Goal: Check status: Check status

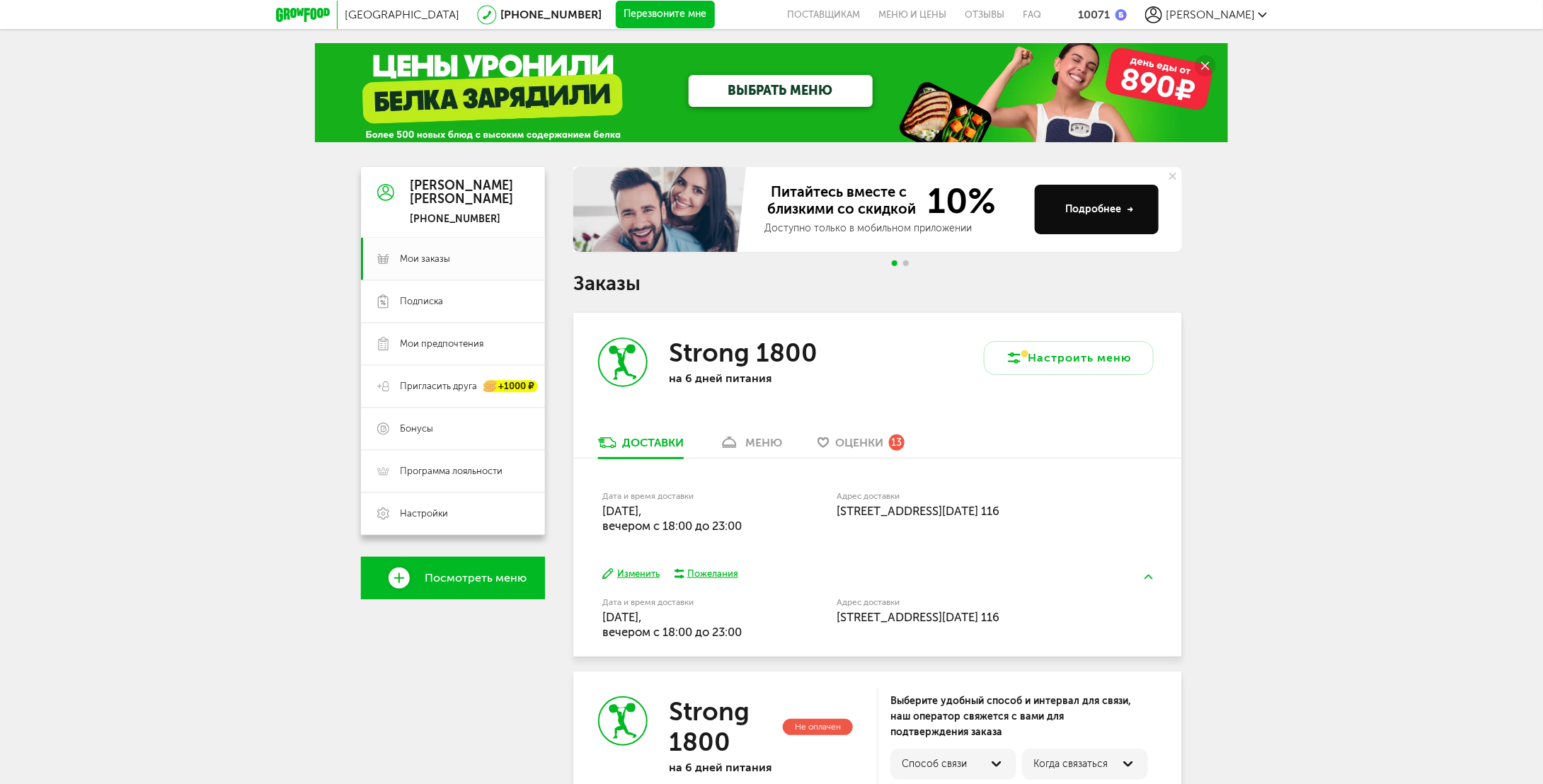
click at [777, 444] on div "меню" at bounding box center [763, 442] width 36 height 14
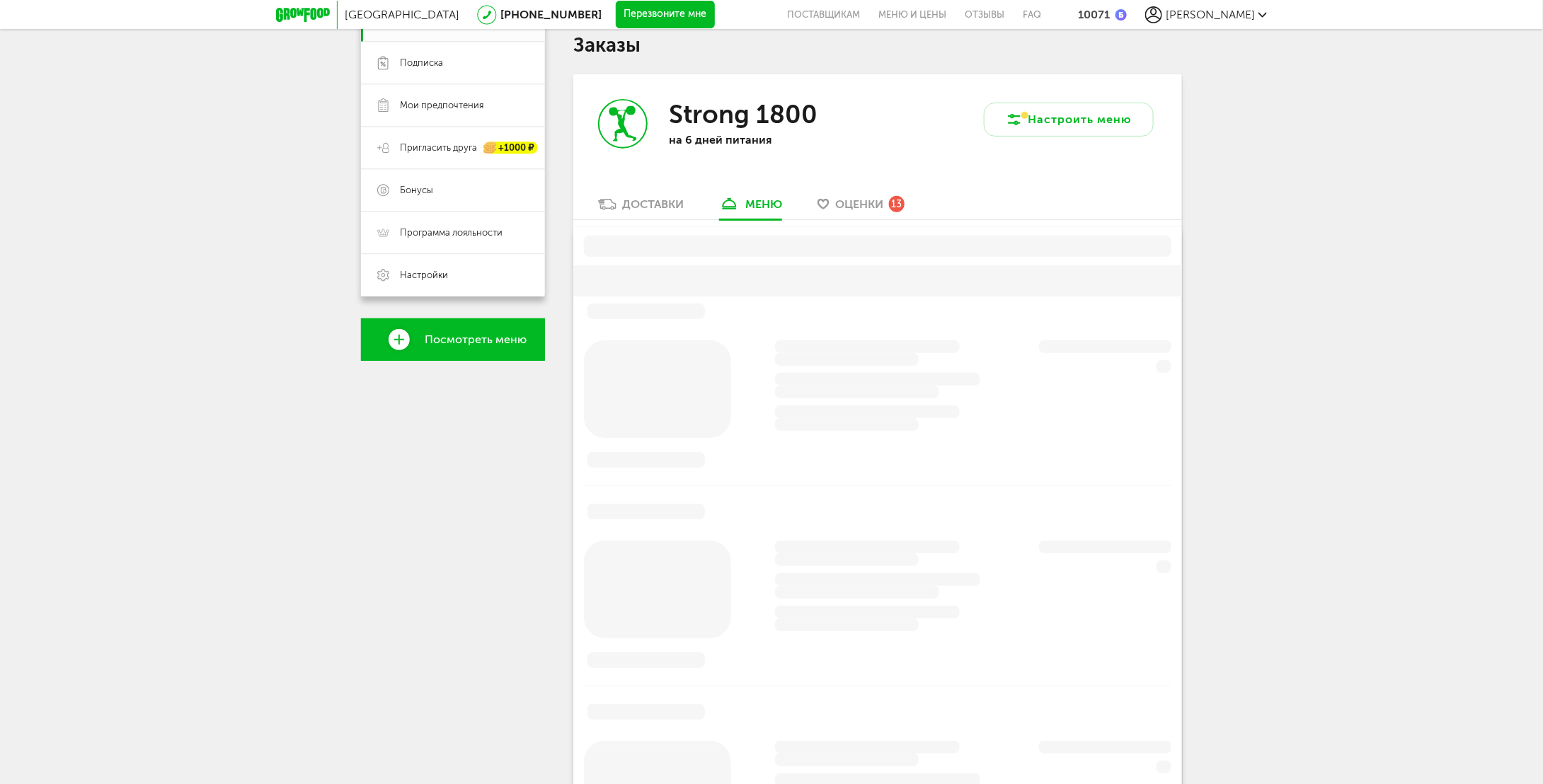
scroll to position [278, 0]
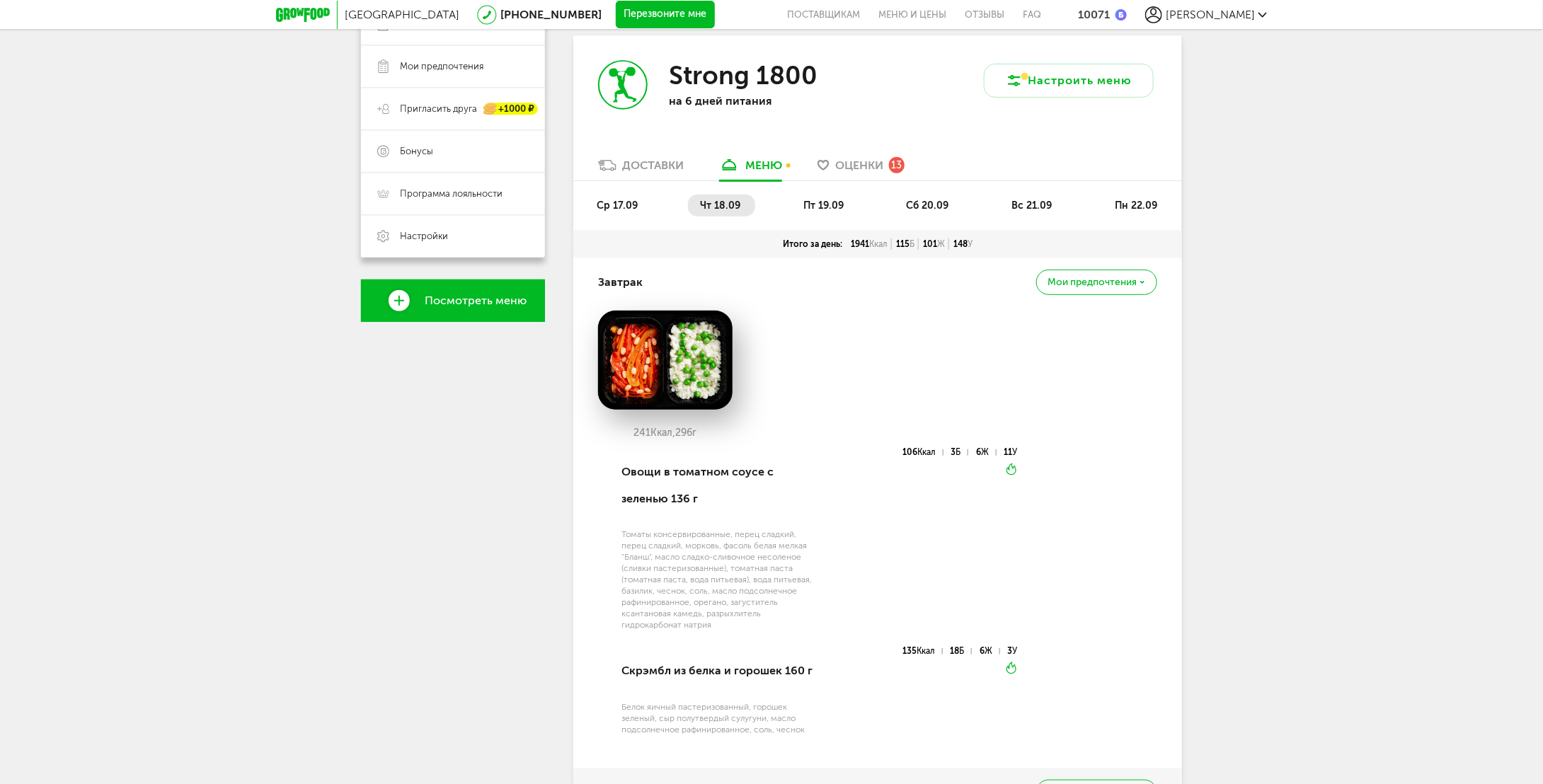
click at [612, 196] on li "ср 17.09" at bounding box center [618, 205] width 68 height 22
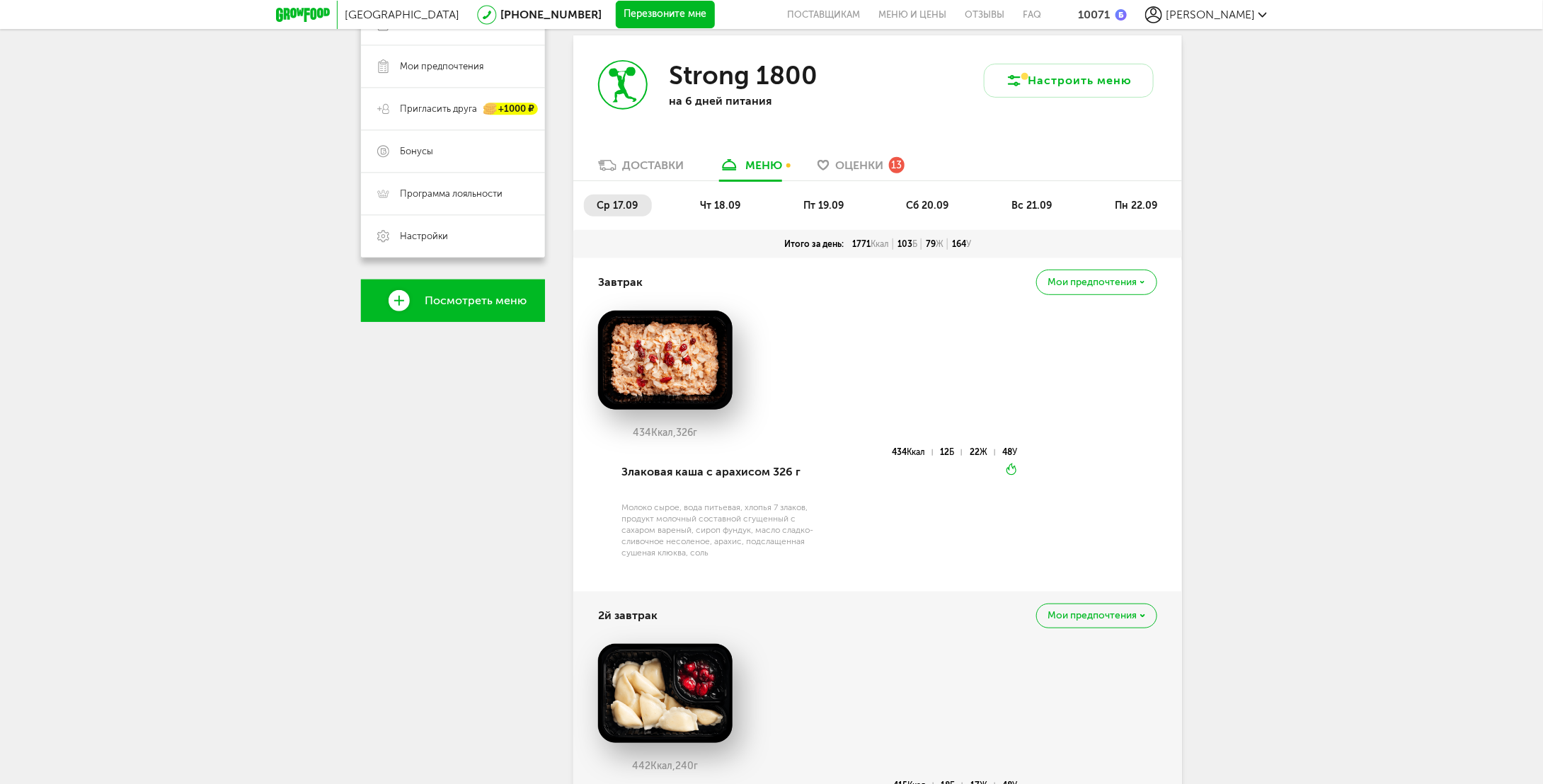
click at [736, 202] on span "чт 18.09" at bounding box center [721, 205] width 40 height 12
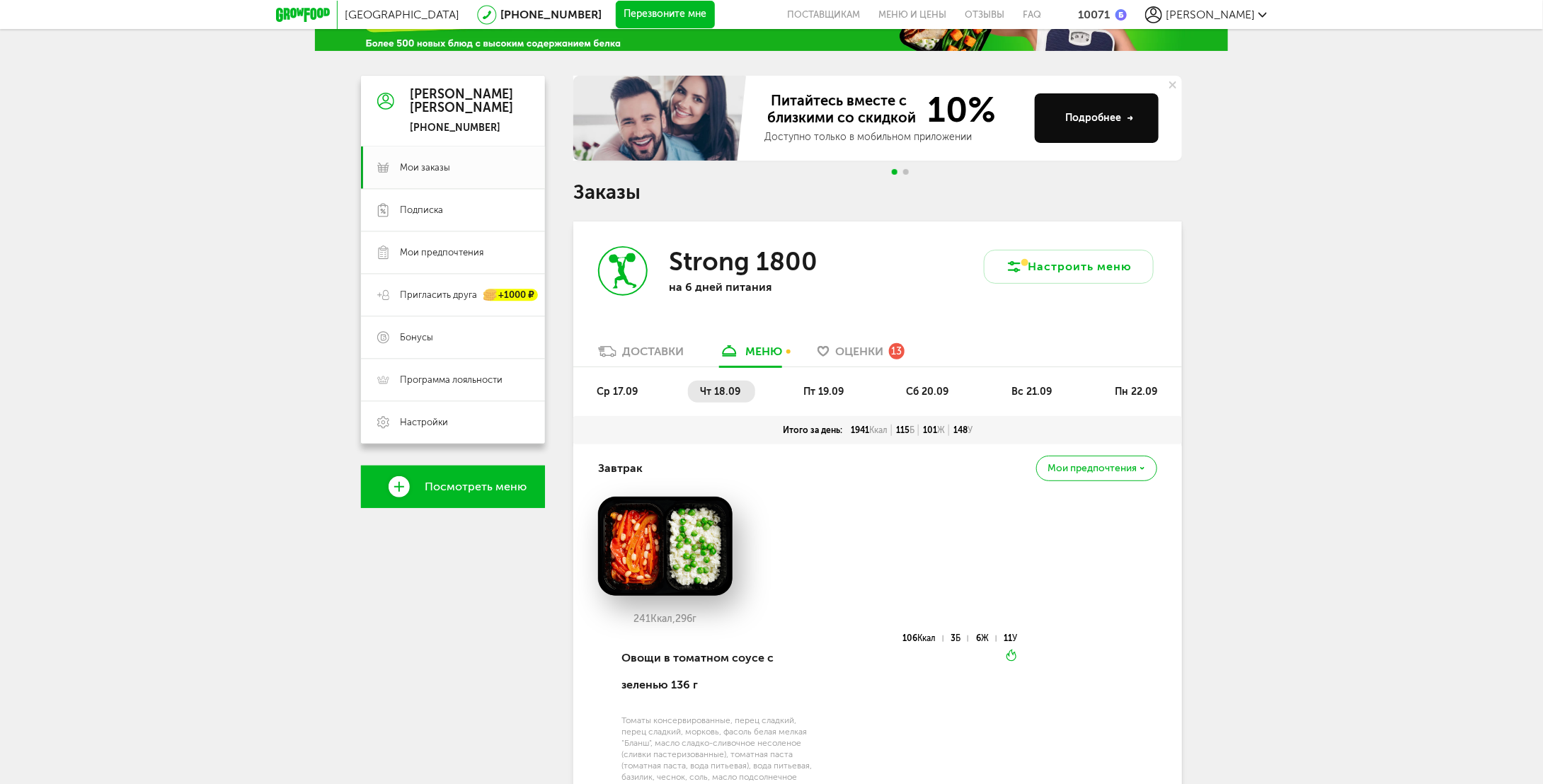
scroll to position [65, 0]
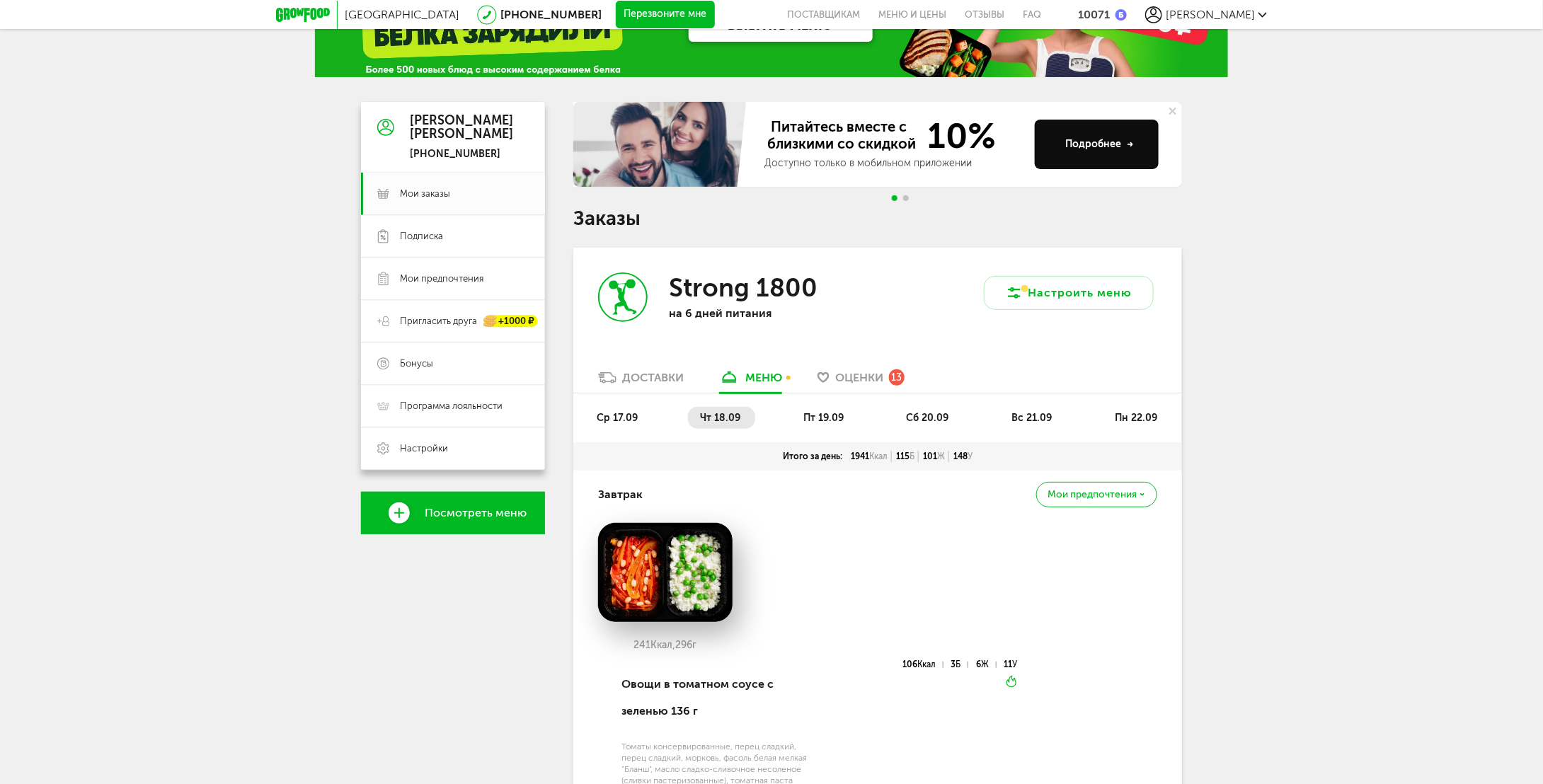
click at [620, 414] on span "ср 17.09" at bounding box center [617, 418] width 41 height 12
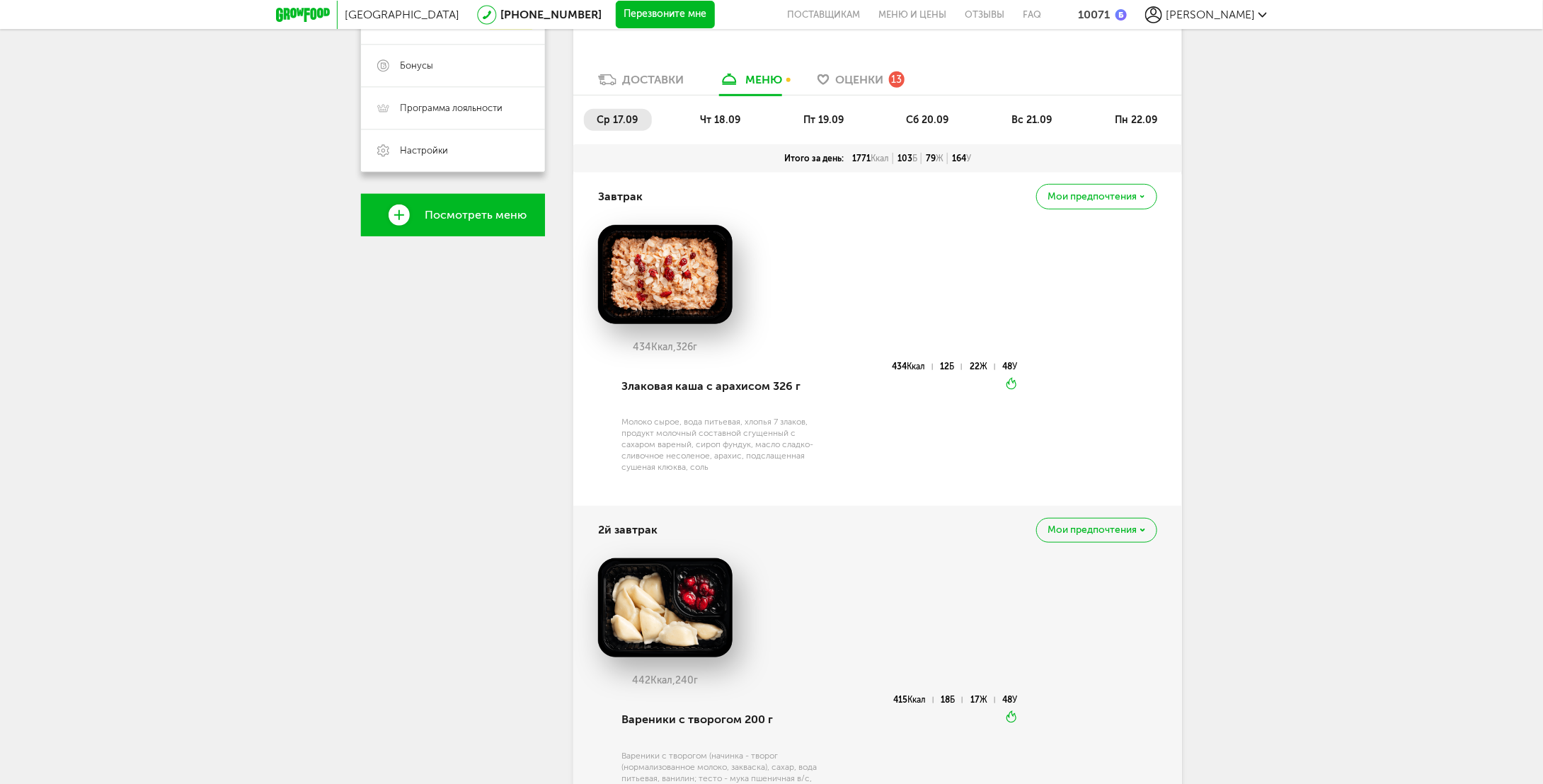
scroll to position [0, 0]
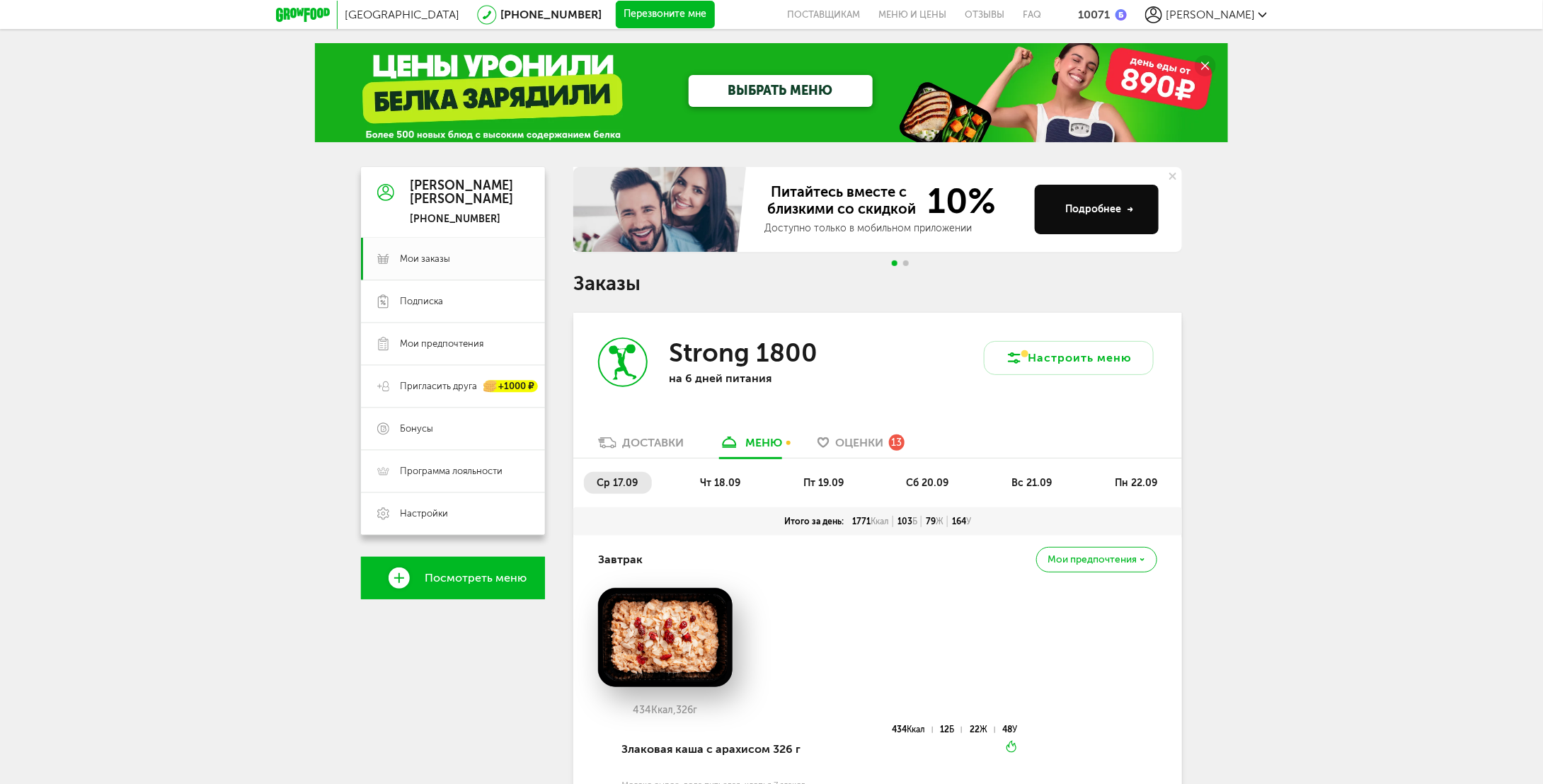
click at [860, 451] on link "Оценки 13" at bounding box center [860, 446] width 101 height 23
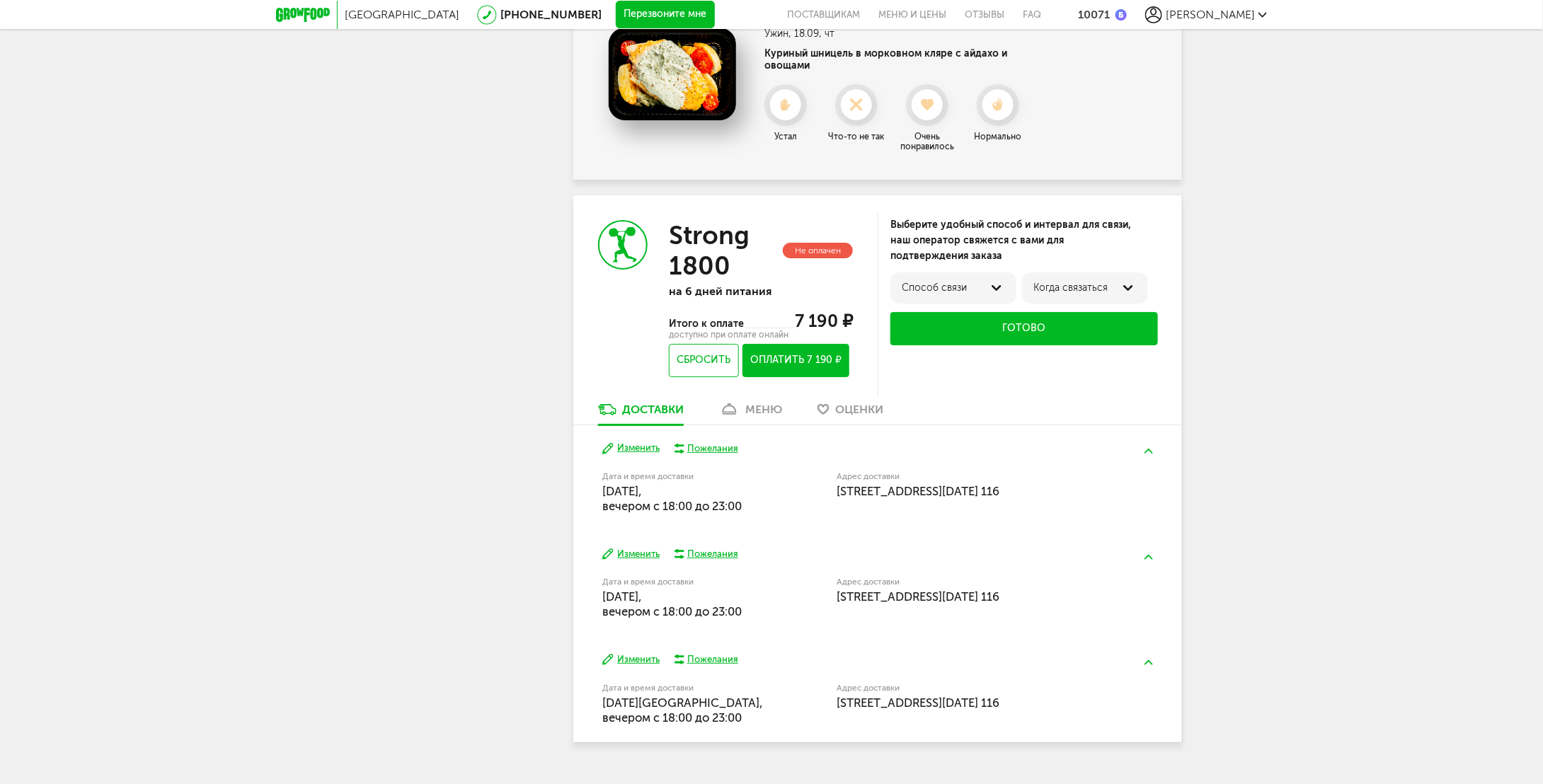
scroll to position [2555, 0]
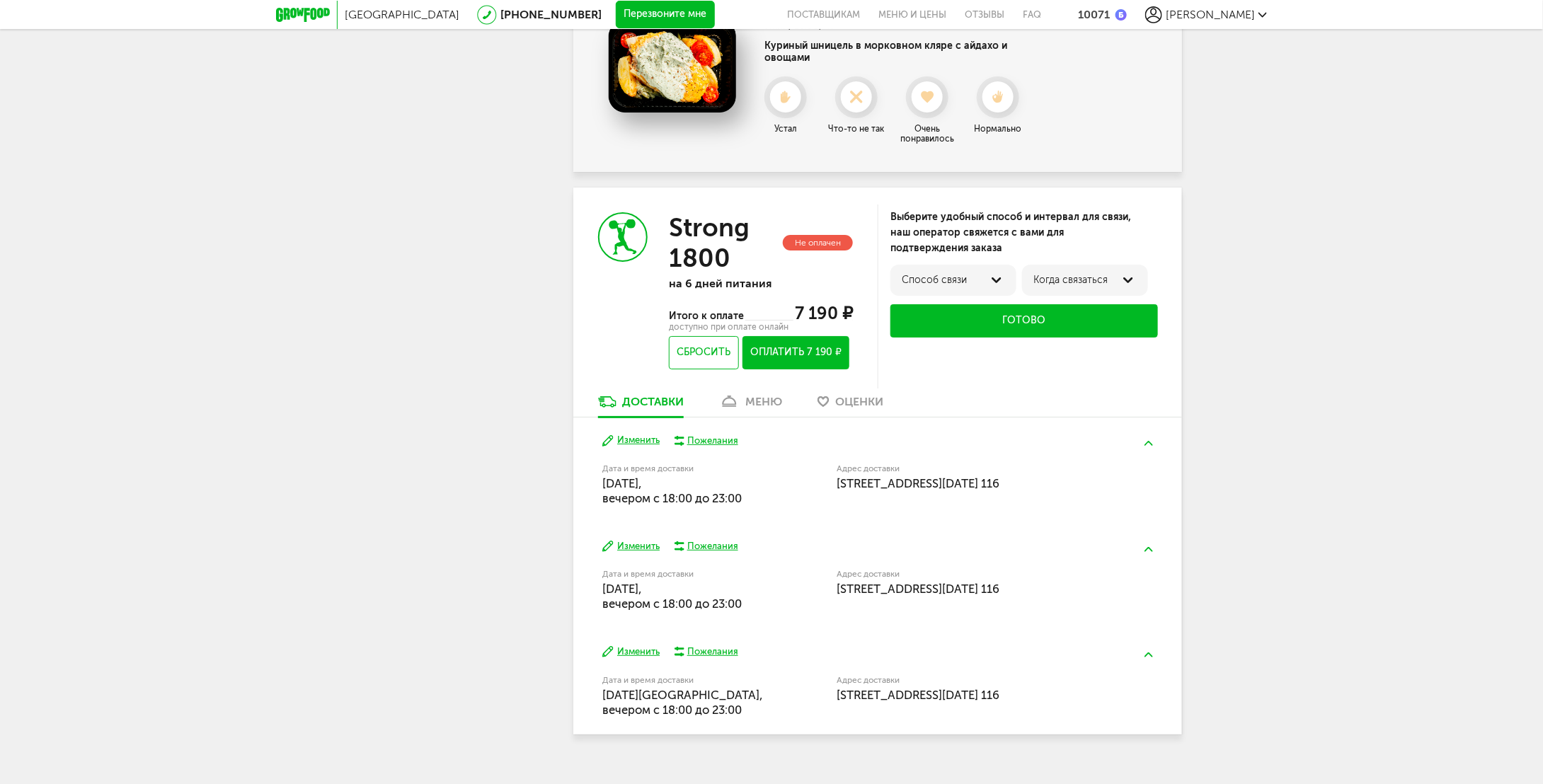
click at [759, 395] on div "меню" at bounding box center [763, 401] width 36 height 14
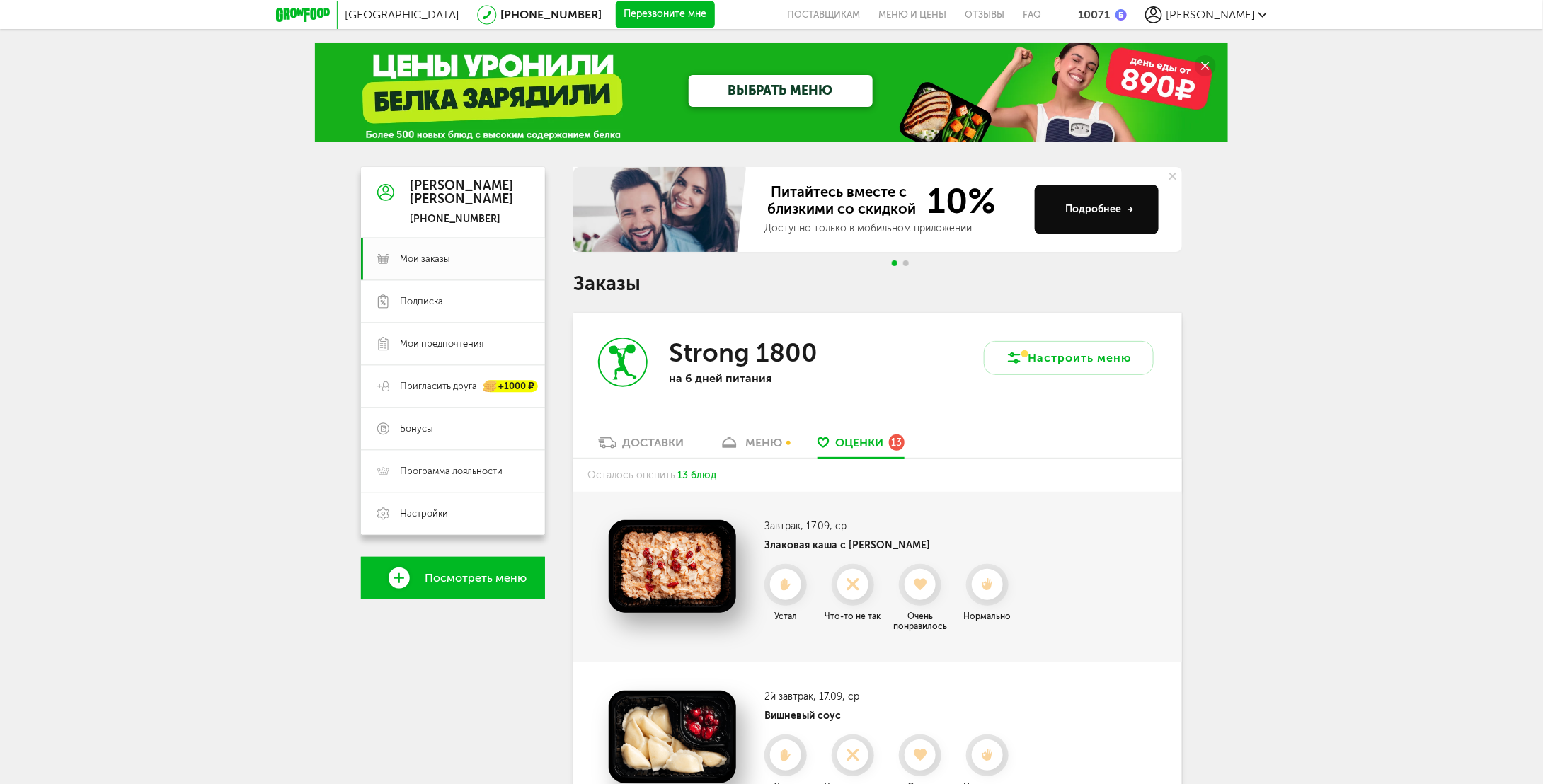
click at [772, 444] on div "меню" at bounding box center [763, 442] width 36 height 14
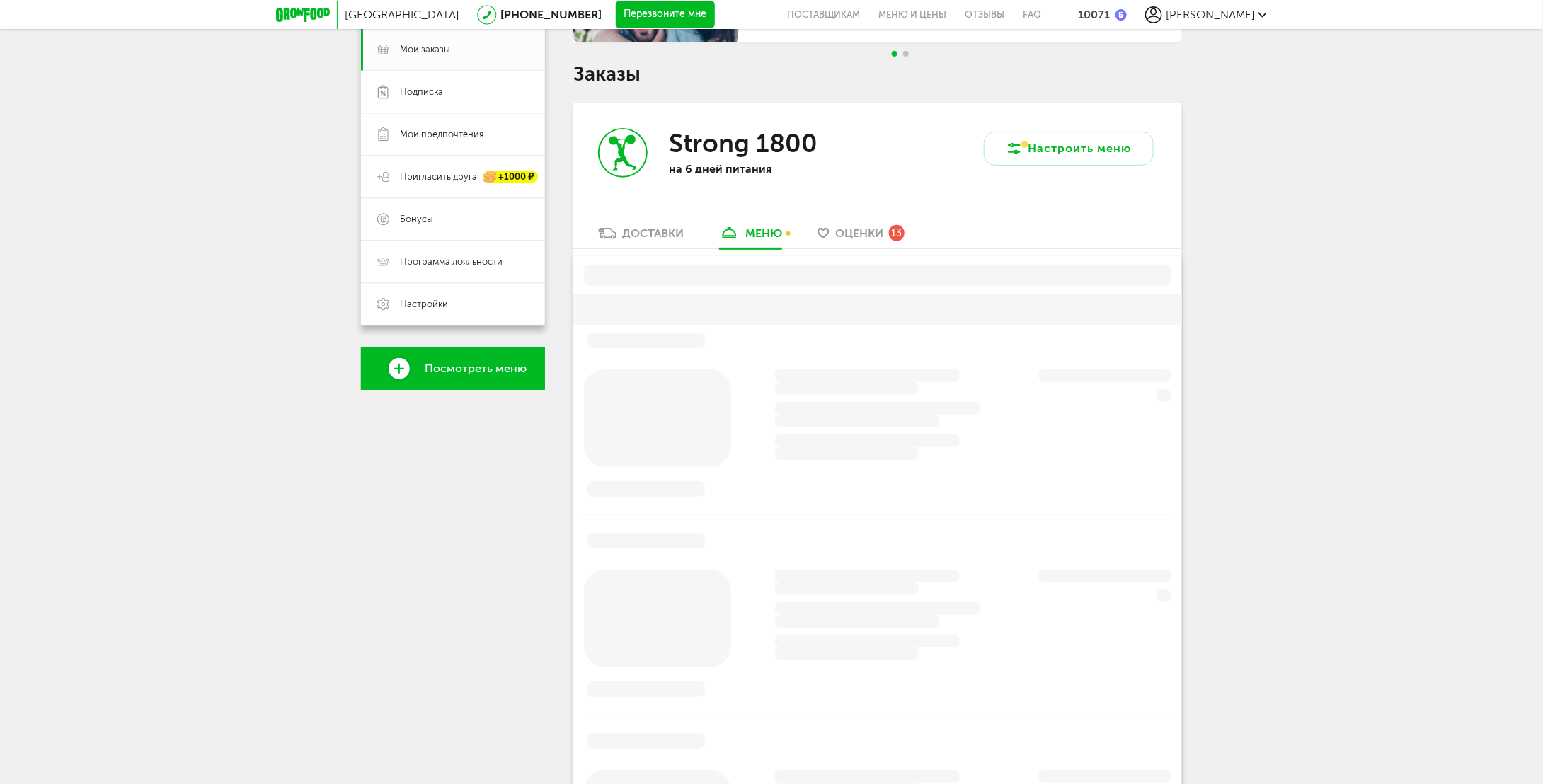
scroll to position [278, 0]
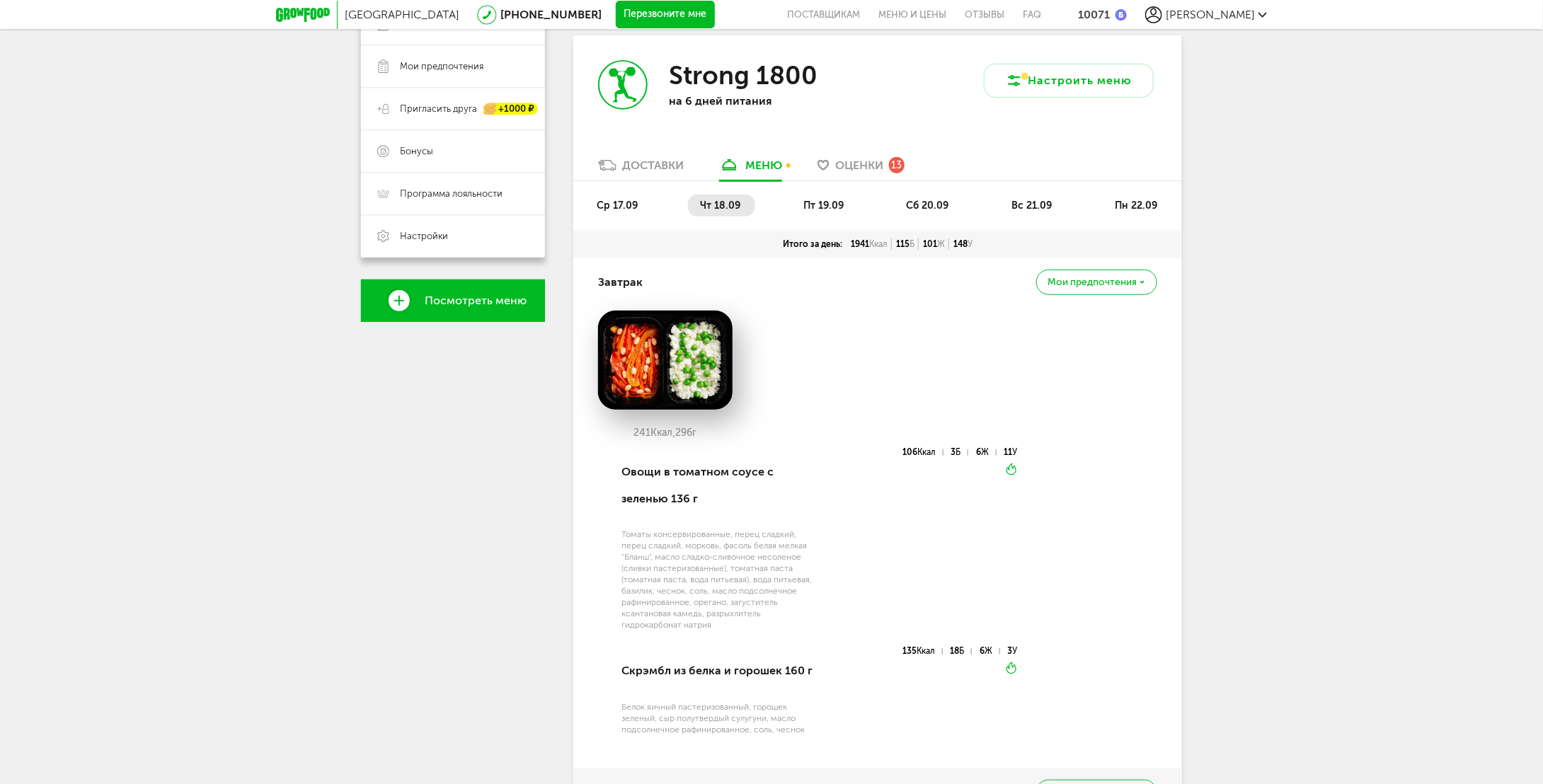
click at [615, 202] on span "ср 17.09" at bounding box center [617, 205] width 41 height 12
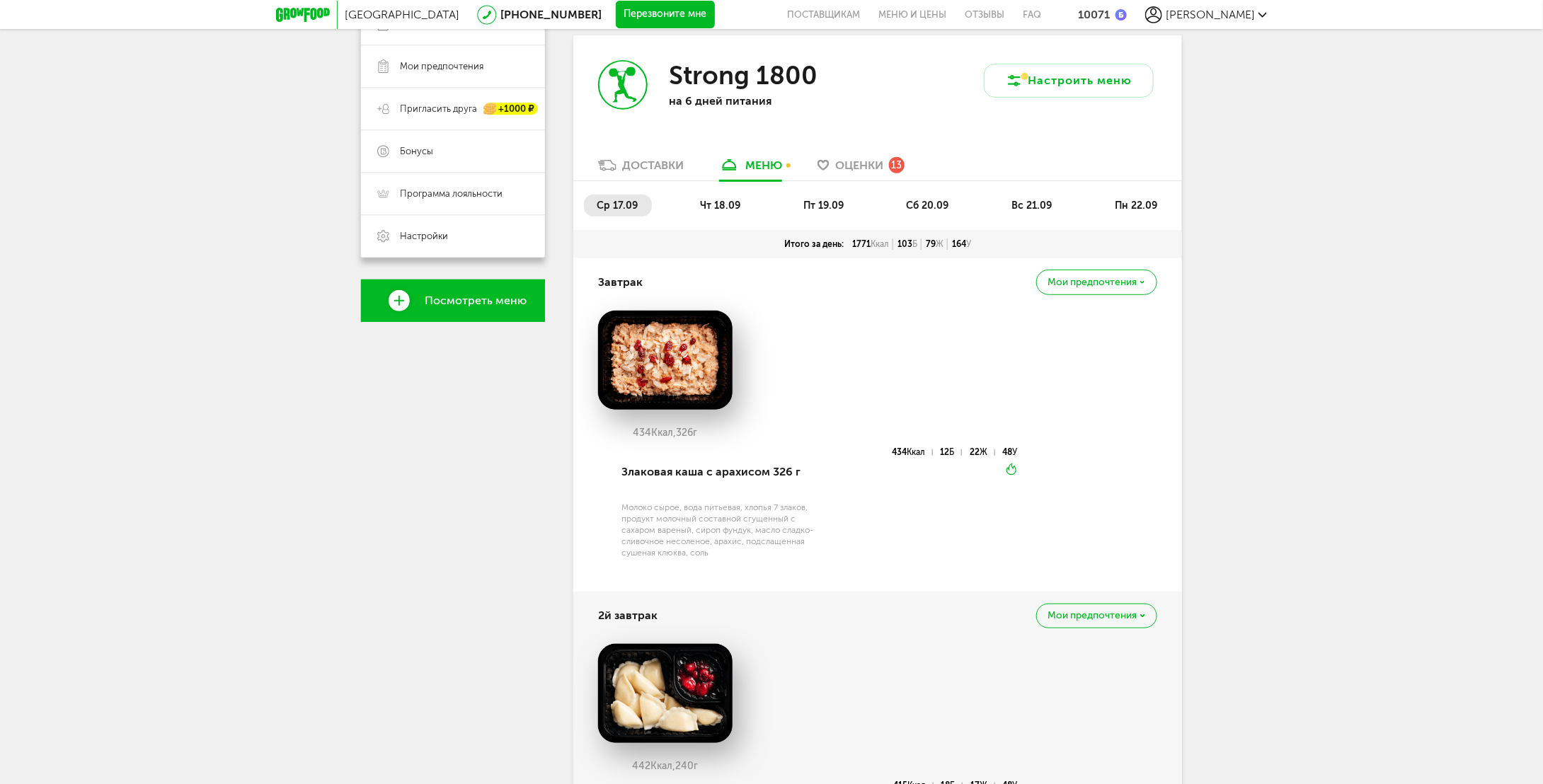
click at [734, 201] on span "чт 18.09" at bounding box center [721, 205] width 40 height 12
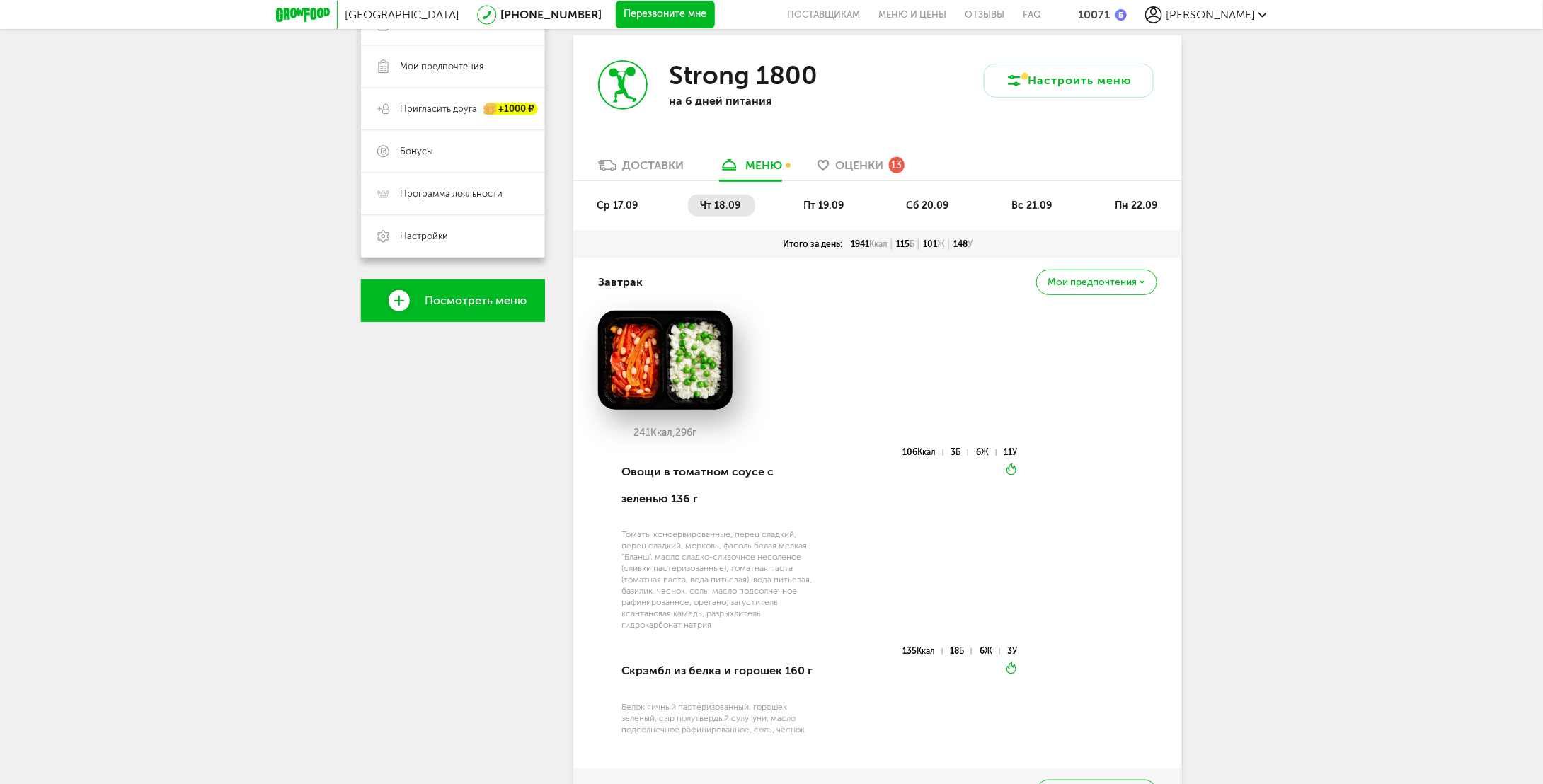
click at [618, 196] on li "ср 17.09" at bounding box center [618, 205] width 68 height 22
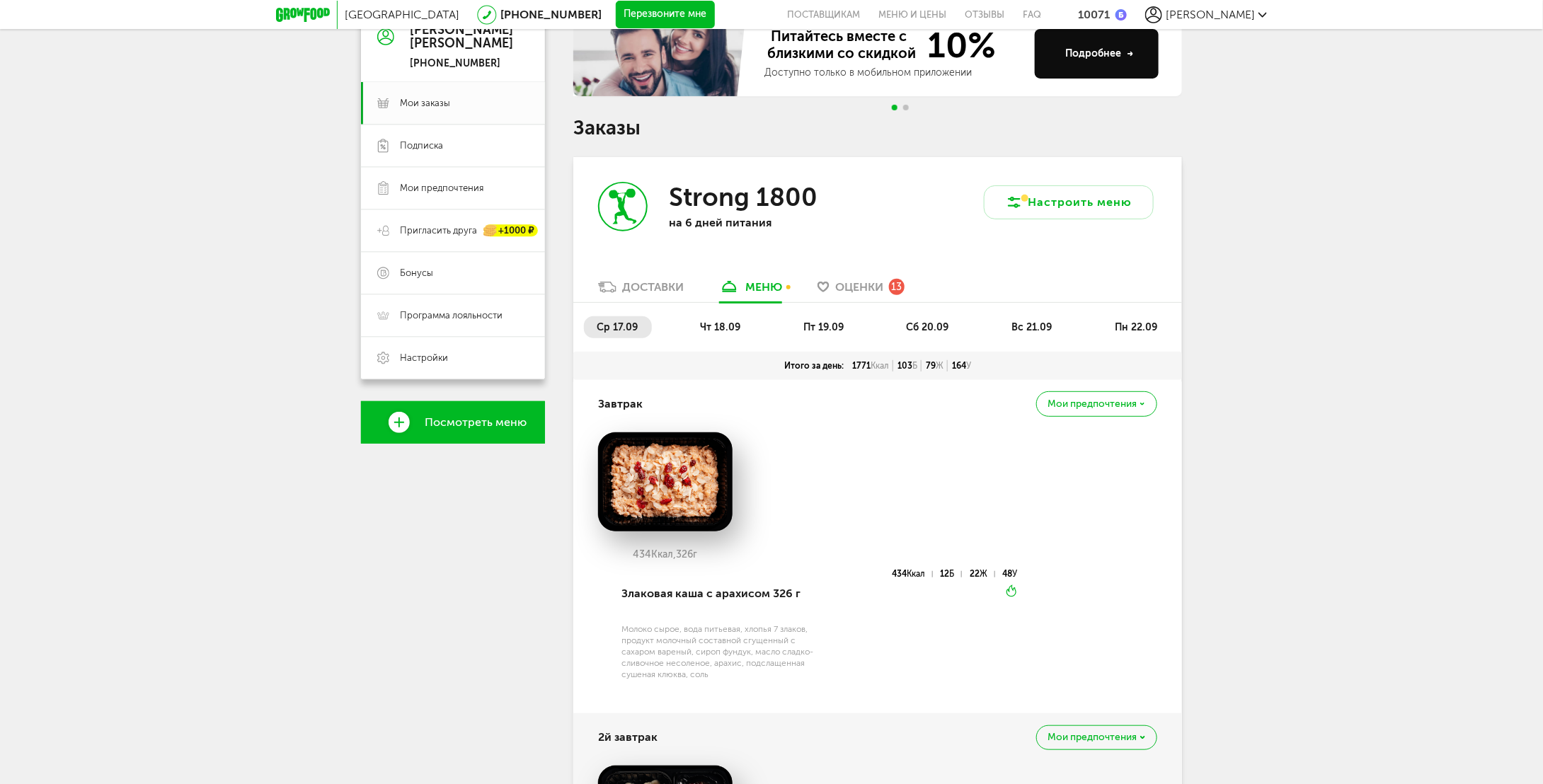
scroll to position [136, 0]
